Goal: Transaction & Acquisition: Purchase product/service

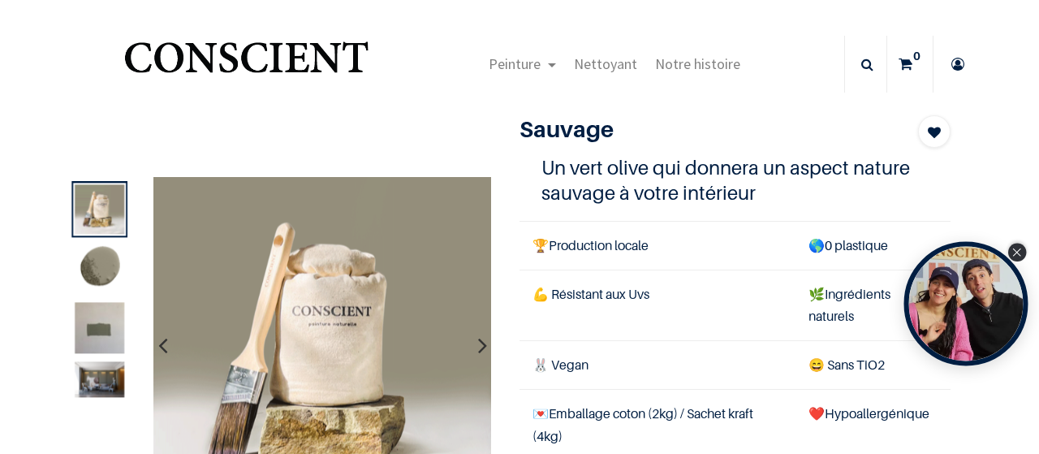
click at [1015, 252] on icon "Close Tolstoy widget" at bounding box center [1016, 252] width 9 height 8
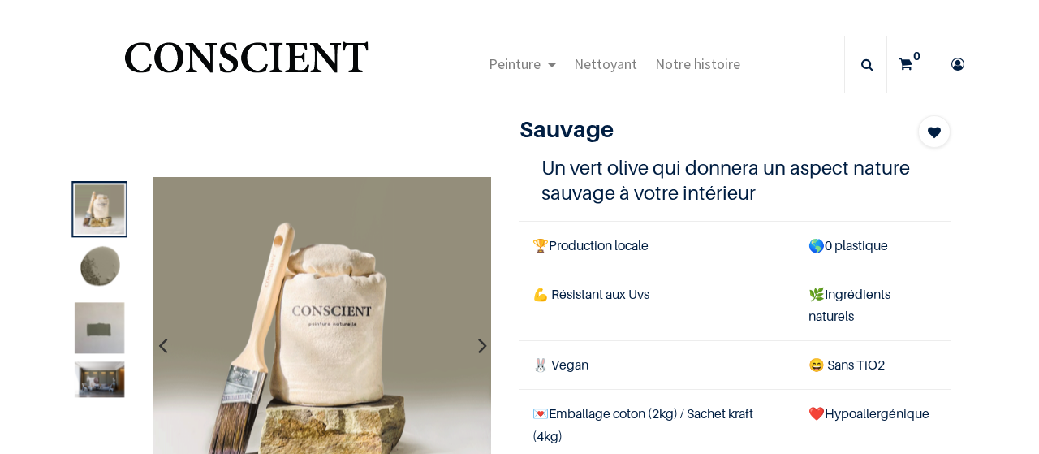
click at [95, 368] on img at bounding box center [100, 379] width 50 height 36
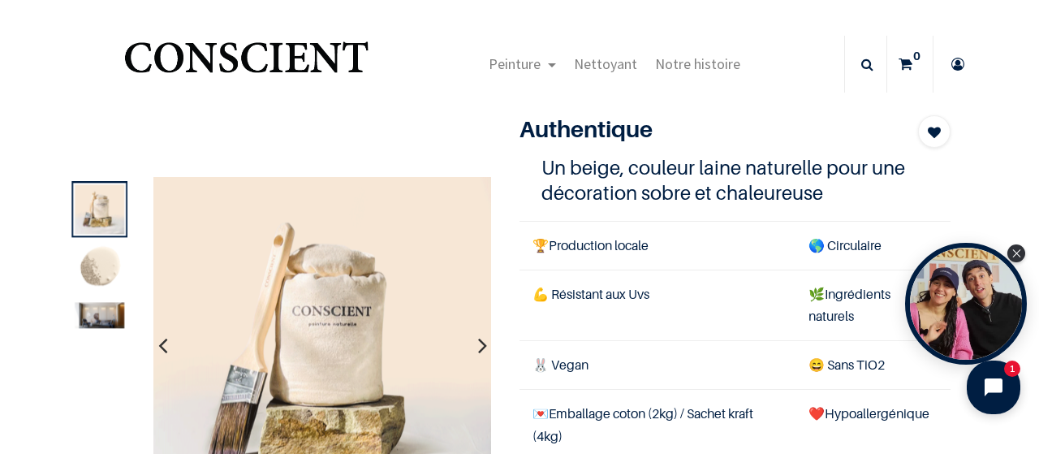
click at [999, 377] on button "Open chat widget" at bounding box center [994, 387] width 54 height 54
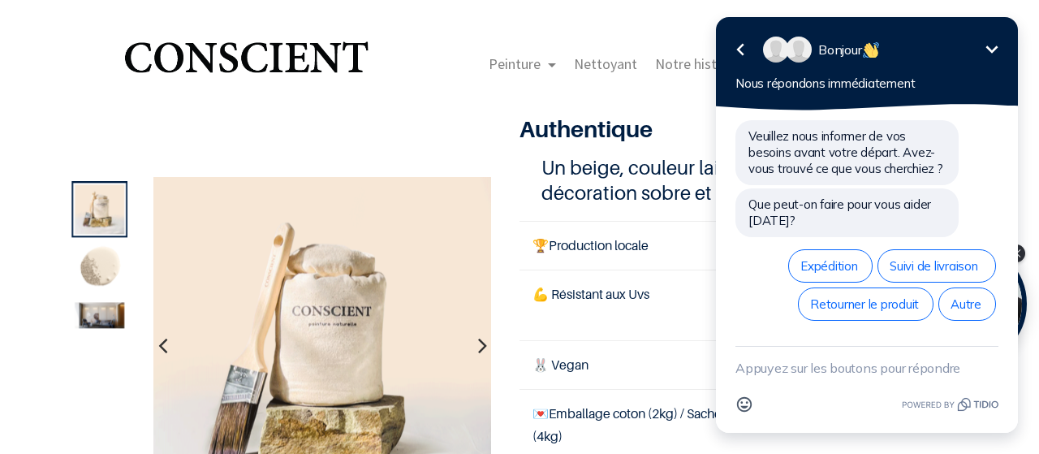
click at [992, 50] on icon "Réduire" at bounding box center [991, 49] width 19 height 19
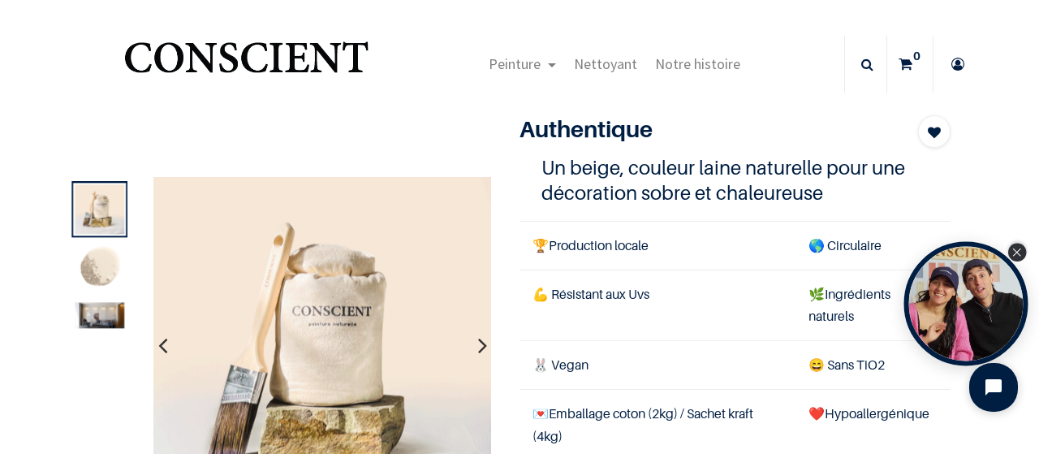
click at [1015, 250] on icon "Close Tolstoy widget" at bounding box center [1016, 252] width 9 height 8
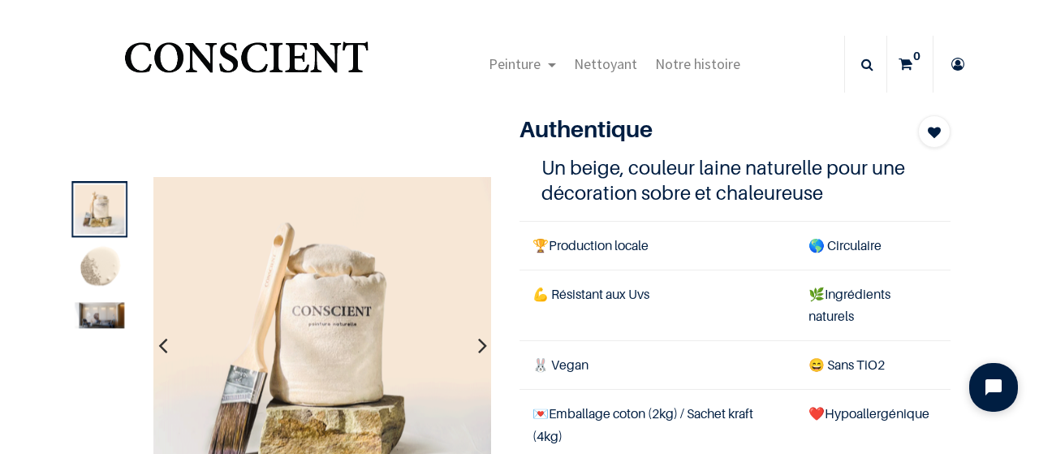
click at [106, 314] on img at bounding box center [100, 315] width 50 height 26
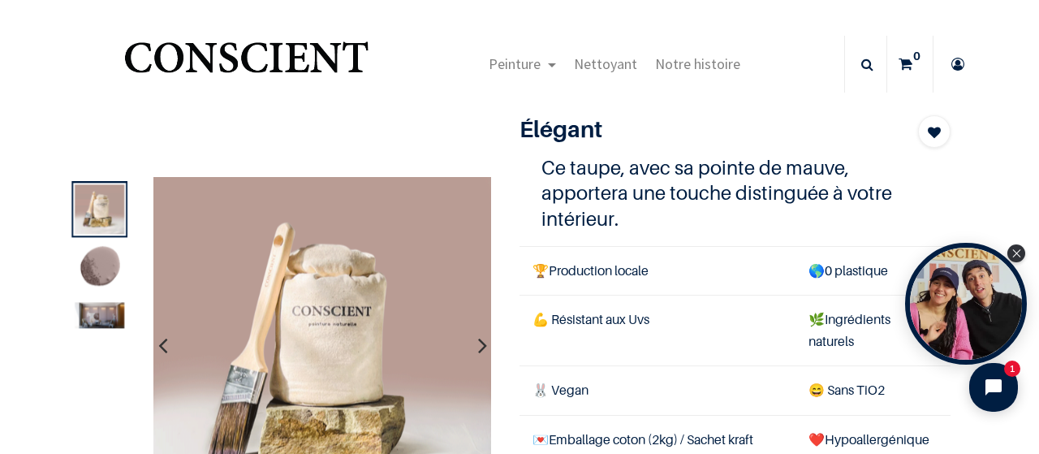
click at [103, 313] on img at bounding box center [100, 315] width 50 height 26
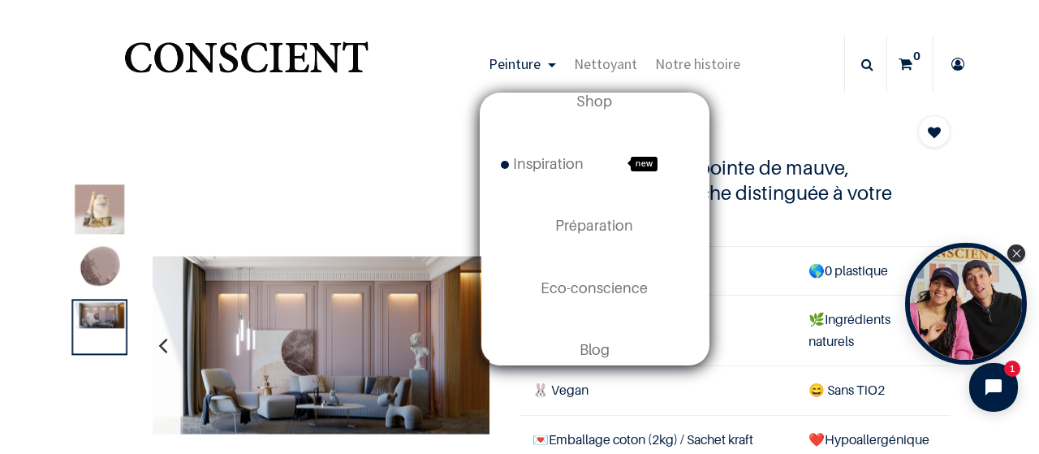
scroll to position [54, 0]
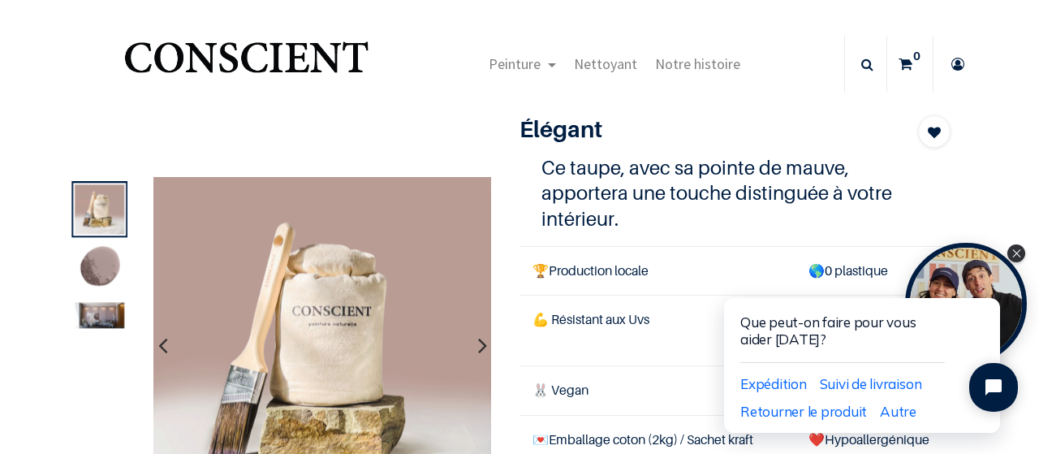
click at [1015, 253] on html "Que peut-on faire pour vous aider aujourd'hui? Expédition Suivi de livraison Re…" at bounding box center [864, 350] width 349 height 208
click at [1016, 253] on html "Que peut-on faire pour vous aider aujourd'hui? Expédition Suivi de livraison Re…" at bounding box center [864, 350] width 349 height 208
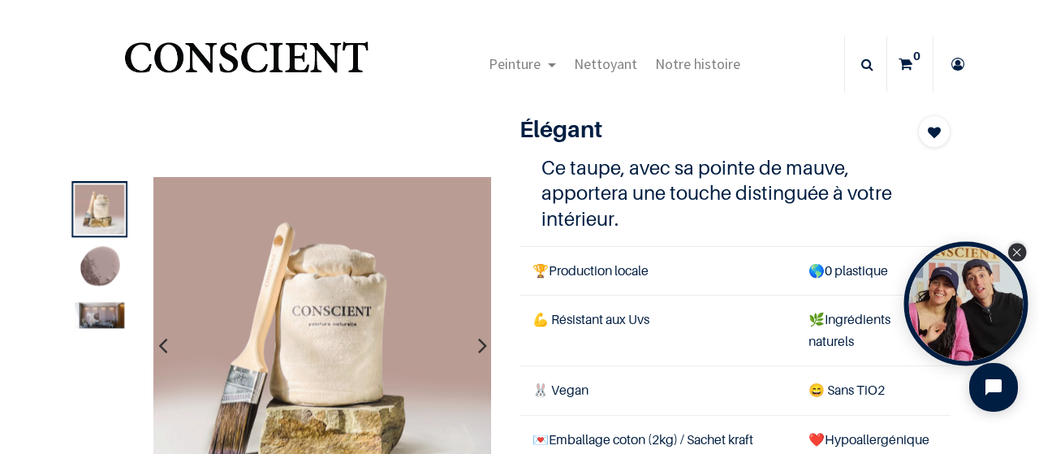
click at [1015, 255] on icon "Close Tolstoy widget" at bounding box center [1016, 252] width 9 height 8
